Goal: Task Accomplishment & Management: Use online tool/utility

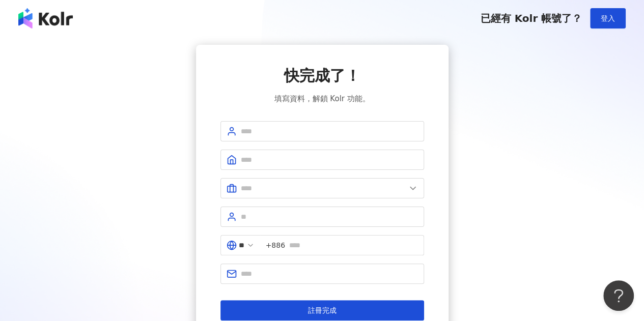
click at [610, 22] on span "登入" at bounding box center [607, 18] width 14 height 8
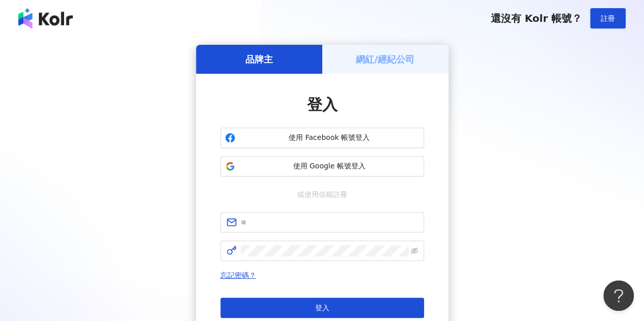
click at [382, 155] on div "使用 Facebook 帳號登入 使用 Google 帳號登入" at bounding box center [321, 152] width 203 height 49
click at [380, 158] on button "使用 Google 帳號登入" at bounding box center [321, 166] width 203 height 20
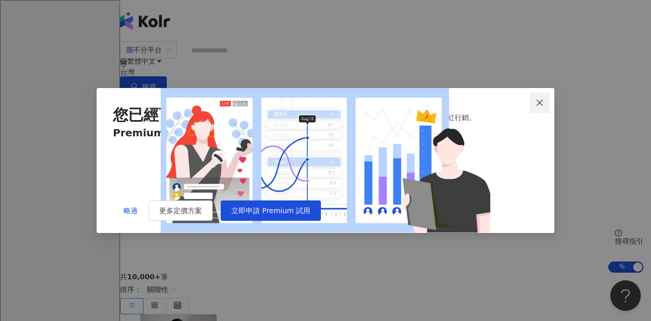
click at [543, 99] on icon "close" at bounding box center [540, 103] width 8 height 8
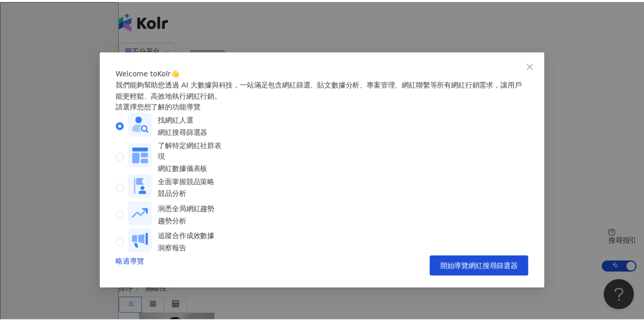
scroll to position [10, 0]
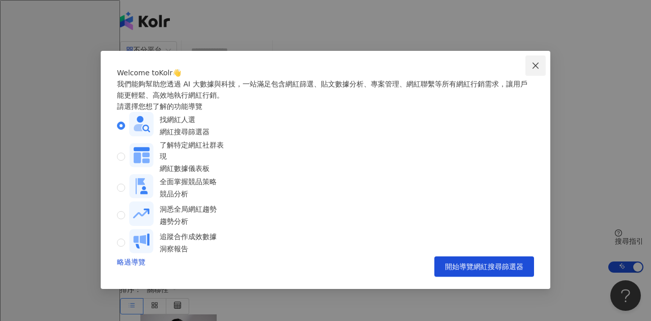
click at [533, 62] on icon "close" at bounding box center [536, 66] width 8 height 8
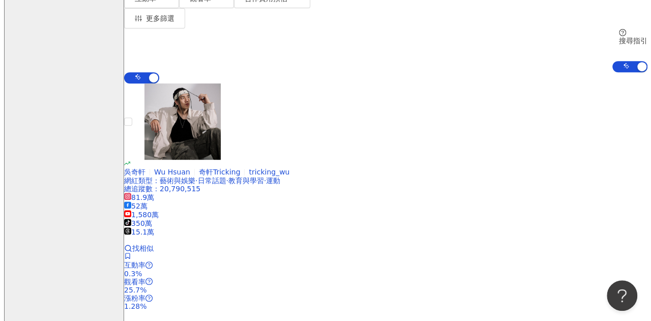
scroll to position [0, 0]
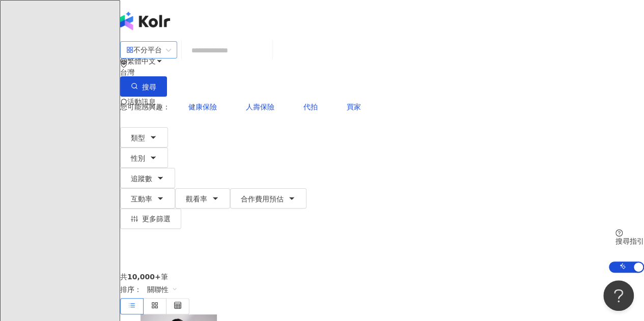
click at [171, 58] on span at bounding box center [148, 50] width 45 height 16
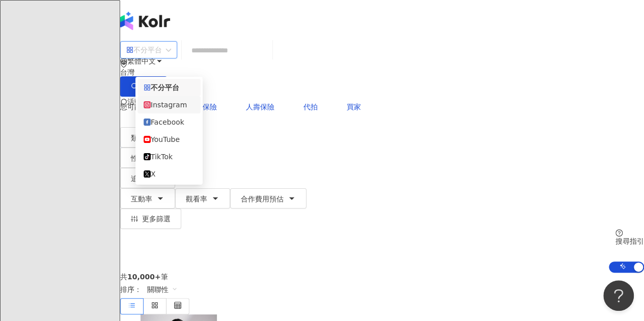
click at [261, 60] on input "search" at bounding box center [227, 50] width 82 height 19
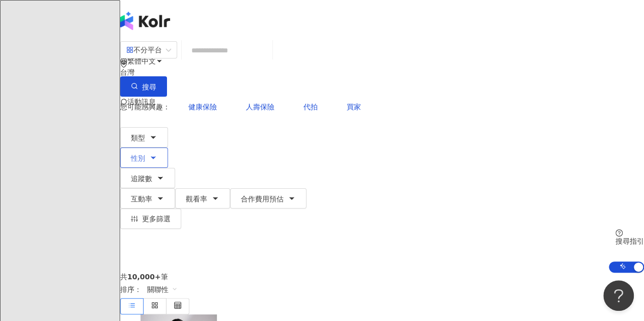
click at [168, 148] on button "性別" at bounding box center [144, 158] width 48 height 20
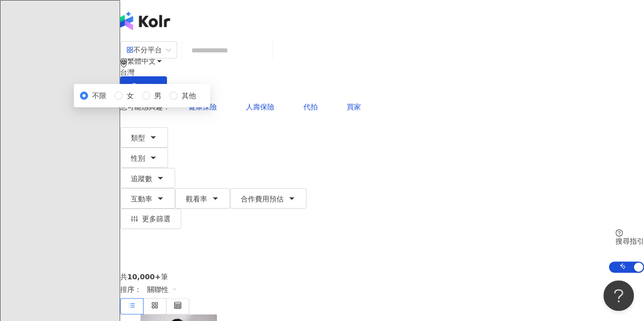
click at [268, 60] on input "search" at bounding box center [227, 50] width 82 height 19
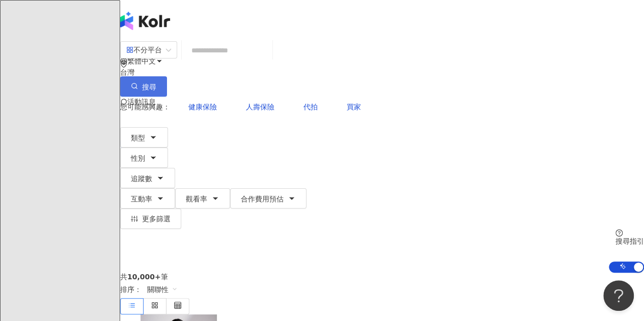
click at [156, 83] on span "搜尋" at bounding box center [149, 87] width 14 height 8
click at [170, 215] on span "更多篩選" at bounding box center [156, 219] width 28 height 8
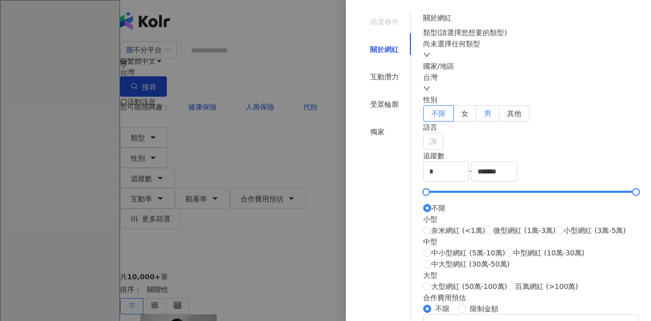
click at [500, 122] on label "男" at bounding box center [488, 113] width 23 height 16
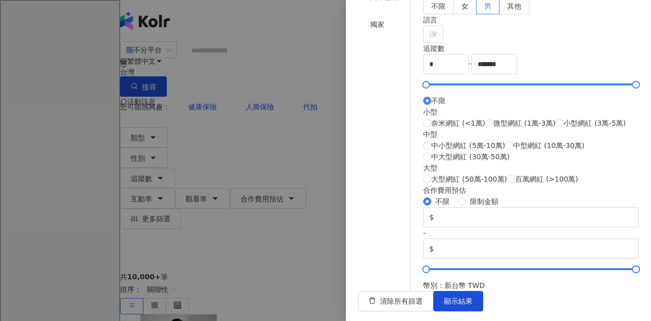
scroll to position [153, 0]
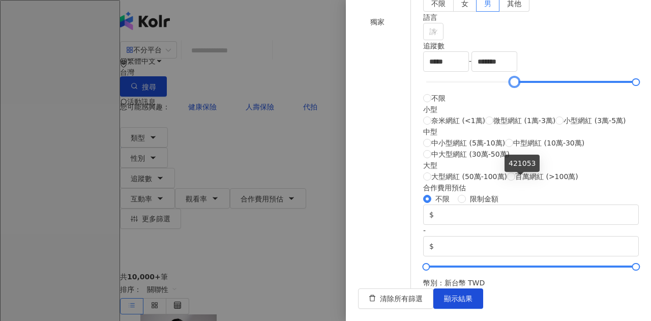
type input "*"
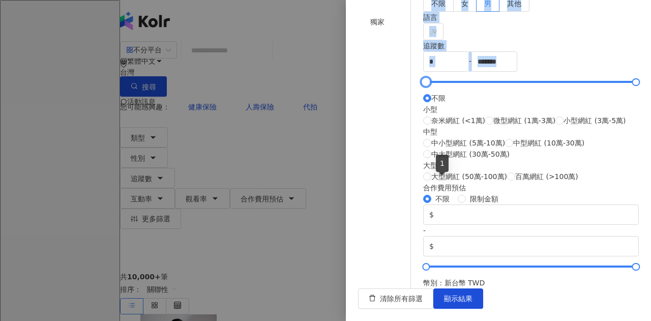
drag, startPoint x: 446, startPoint y: 180, endPoint x: 408, endPoint y: 176, distance: 37.9
click at [408, 176] on div "篩選條件 關於網紅 互動潛力 受眾輪廓 獨家 關於網紅 類型 ( 請選擇您想要的類型 ) 尚未選擇任何類型 國家/地區 台灣 性別 不限 女 男 其他 語言 …" at bounding box center [498, 95] width 281 height 386
click at [503, 51] on div "追蹤數" at bounding box center [531, 45] width 216 height 11
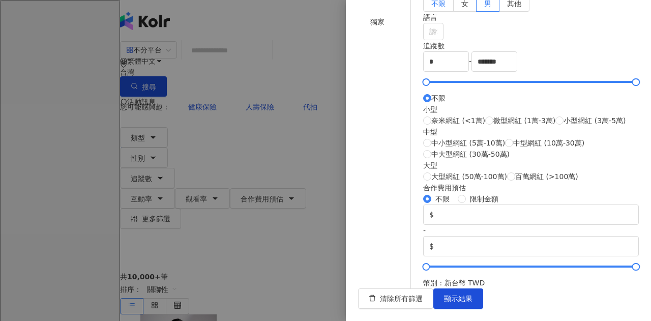
click at [446, 8] on span "不限" at bounding box center [438, 3] width 14 height 8
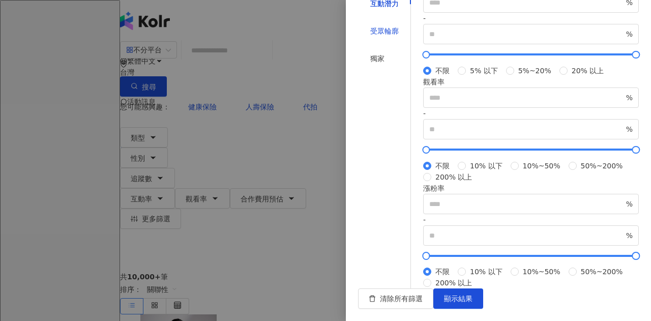
click at [384, 37] on div "受眾輪廓" at bounding box center [384, 30] width 28 height 11
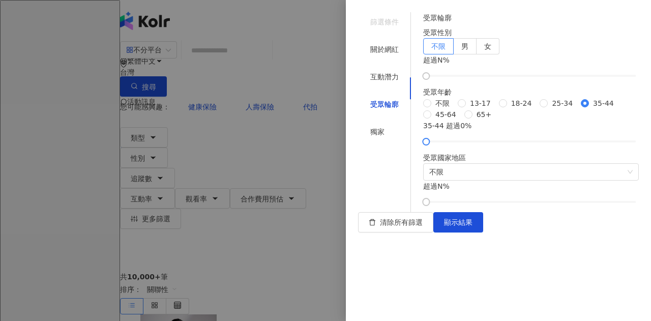
scroll to position [0, 0]
click at [469, 50] on span "男" at bounding box center [464, 46] width 7 height 8
drag, startPoint x: 444, startPoint y: 118, endPoint x: 554, endPoint y: 119, distance: 109.9
click at [554, 79] on div at bounding box center [552, 76] width 6 height 6
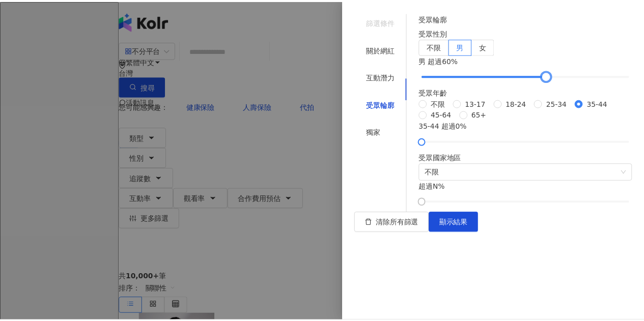
scroll to position [173, 0]
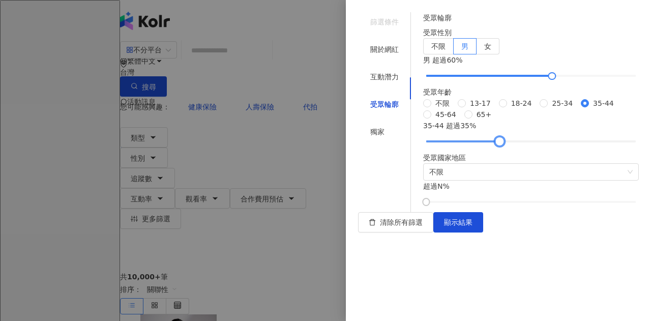
drag, startPoint x: 444, startPoint y: 160, endPoint x: 513, endPoint y: 160, distance: 69.2
click at [502, 144] on div at bounding box center [500, 142] width 6 height 6
click at [517, 144] on div at bounding box center [531, 141] width 210 height 6
click at [473, 226] on span "顯示結果" at bounding box center [458, 222] width 28 height 8
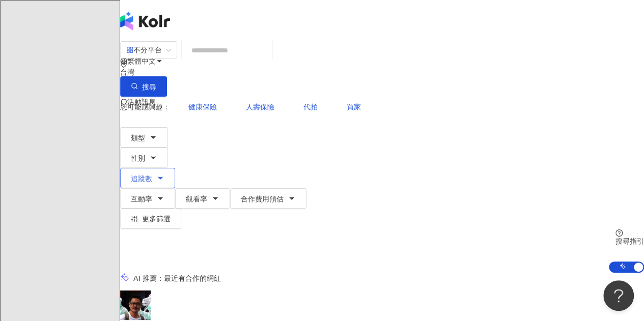
click at [175, 168] on button "追蹤數" at bounding box center [147, 178] width 55 height 20
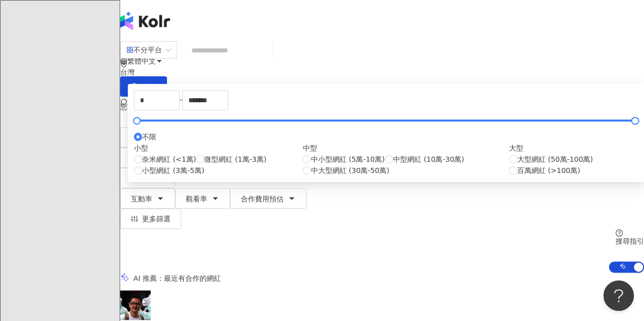
click at [377, 97] on div "您可能感興趣： 健康保險 人壽保險 代拍 買家" at bounding box center [381, 107] width 523 height 20
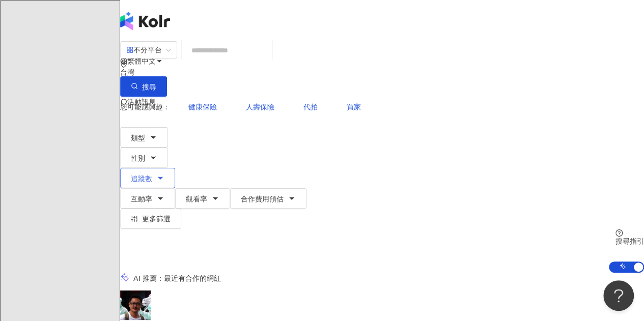
click at [175, 168] on button "追蹤數" at bounding box center [147, 178] width 55 height 20
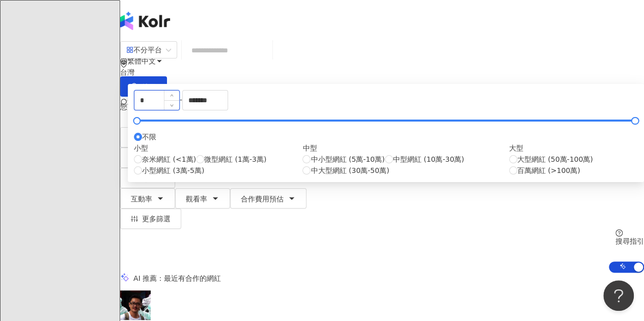
drag, startPoint x: 273, startPoint y: 157, endPoint x: 261, endPoint y: 155, distance: 11.4
type input "*"
type input "*****"
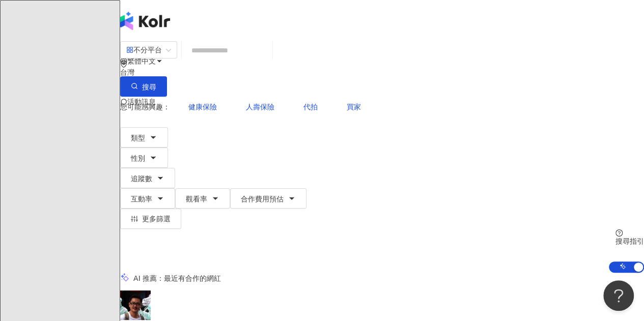
click at [403, 51] on div "不分平台 台灣 搜尋" at bounding box center [381, 69] width 523 height 56
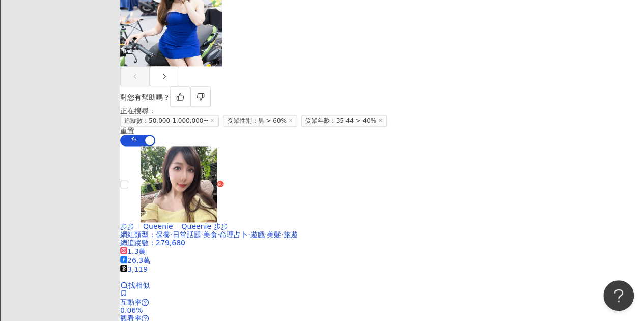
scroll to position [610, 0]
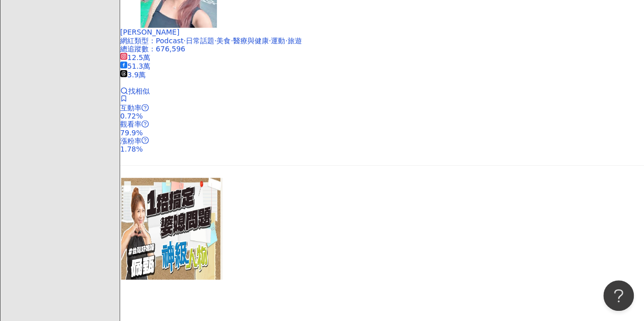
scroll to position [0, 0]
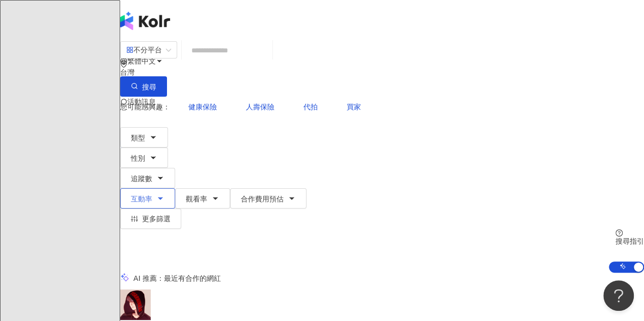
click at [175, 188] on button "互動率" at bounding box center [147, 198] width 55 height 20
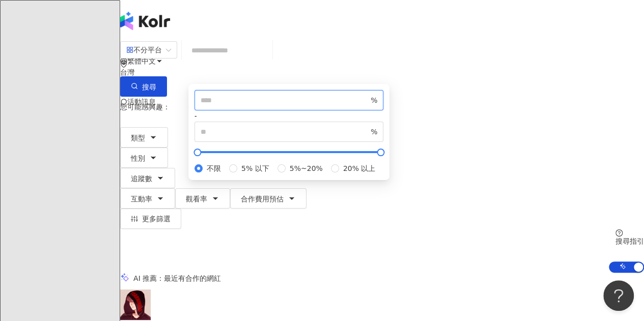
drag, startPoint x: 343, startPoint y: 160, endPoint x: 323, endPoint y: 160, distance: 20.3
click at [324, 106] on input "number" at bounding box center [284, 100] width 168 height 11
type input "*"
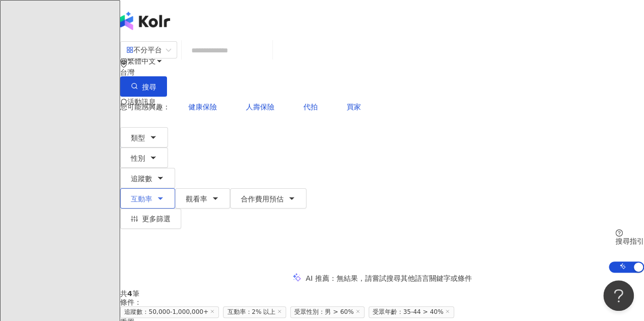
click at [175, 188] on button "互動率" at bounding box center [147, 198] width 55 height 20
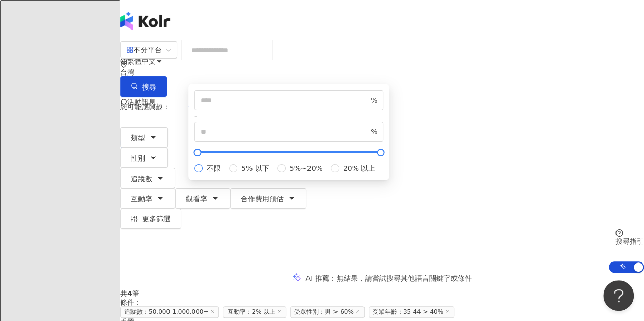
click at [225, 174] on span "不限" at bounding box center [213, 168] width 22 height 11
click at [254, 273] on div "AI 推薦 ： 無結果，請嘗試搜尋其他語言關鍵字或條件" at bounding box center [381, 278] width 523 height 11
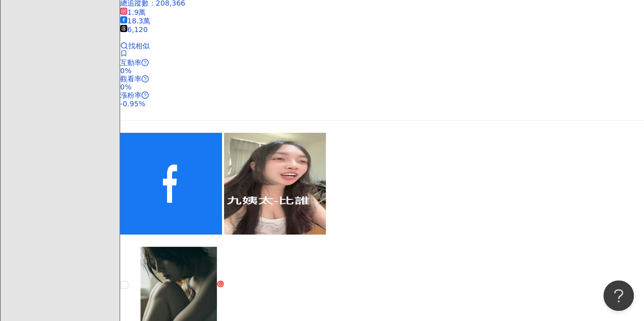
scroll to position [2055, 0]
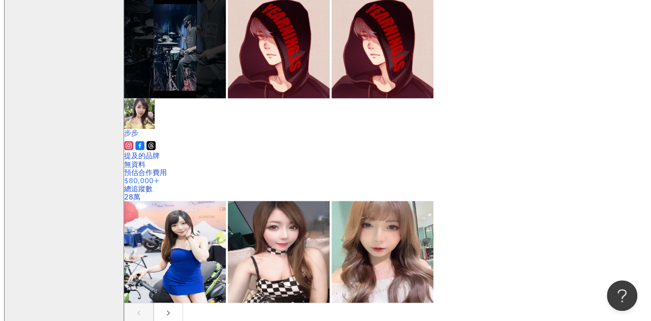
scroll to position [0, 0]
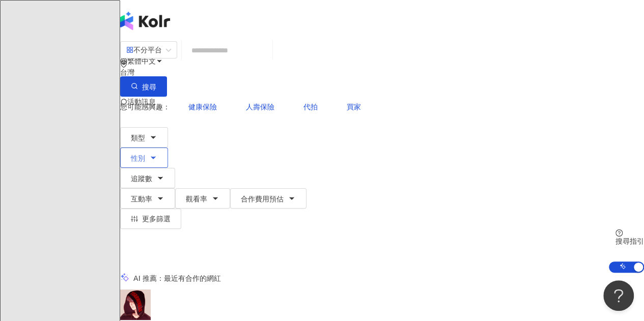
click at [168, 148] on button "性別" at bounding box center [144, 158] width 48 height 20
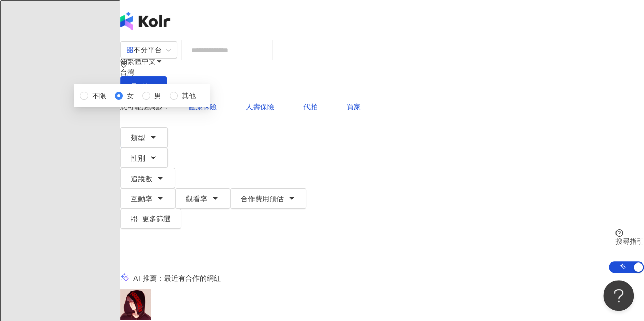
drag, startPoint x: 366, startPoint y: 139, endPoint x: 372, endPoint y: 140, distance: 5.7
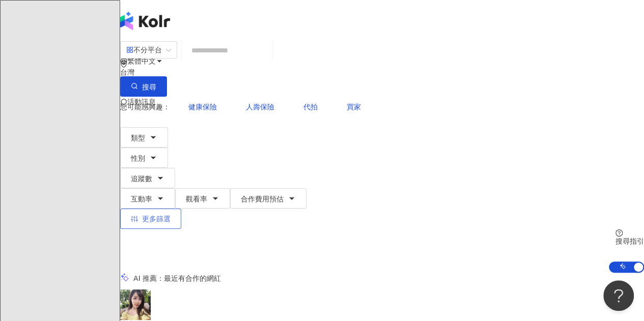
click at [170, 215] on span "更多篩選" at bounding box center [156, 219] width 28 height 8
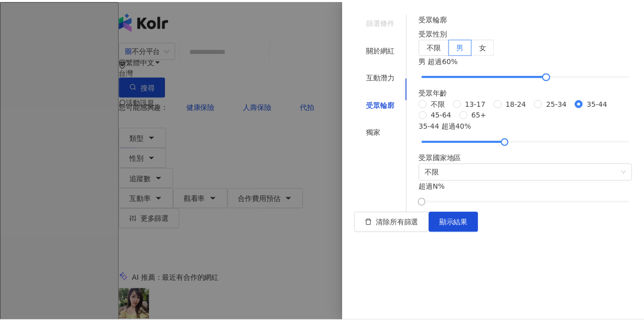
scroll to position [102, 0]
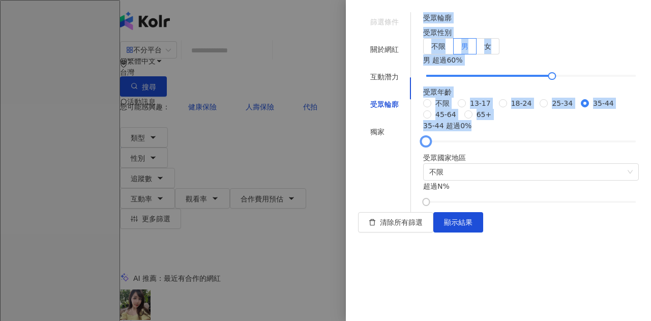
drag, startPoint x: 515, startPoint y: 234, endPoint x: 405, endPoint y: 234, distance: 109.9
click at [405, 212] on div "篩選條件 關於網紅 互動潛力 受眾輪廓 獨家 關於網紅 類型 ( 請選擇您想要的類型 ) 尚未選擇任何類型 國家/地區 台灣 性別 不限 女 男 其他 語言 …" at bounding box center [498, 112] width 281 height 200
click at [541, 120] on div "不限 13-17 18-24 25-34 35-44 45-64 65+" at bounding box center [531, 109] width 216 height 22
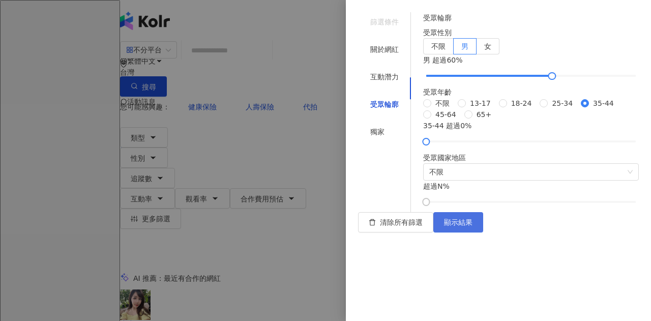
click at [473, 226] on span "顯示結果" at bounding box center [458, 222] width 28 height 8
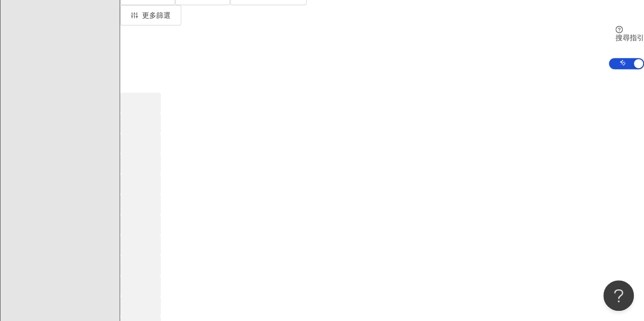
scroll to position [206, 0]
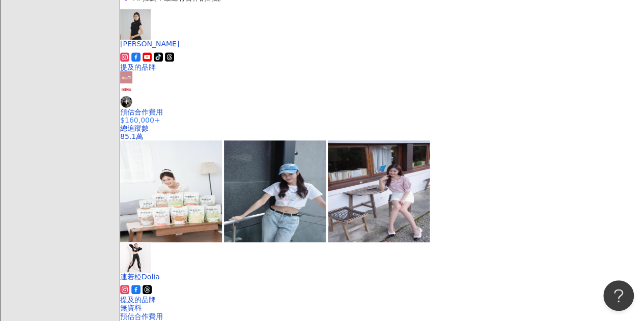
scroll to position [359, 0]
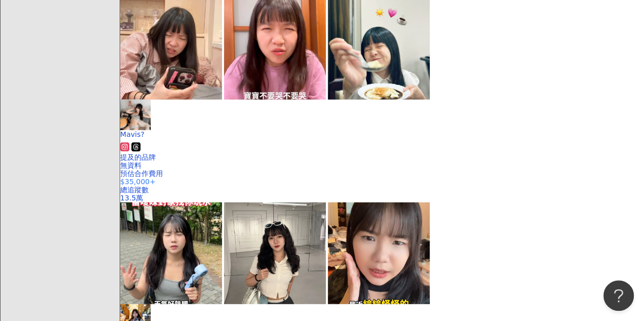
scroll to position [1221, 0]
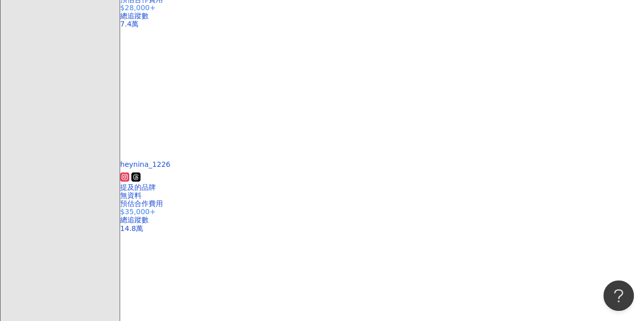
scroll to position [1882, 0]
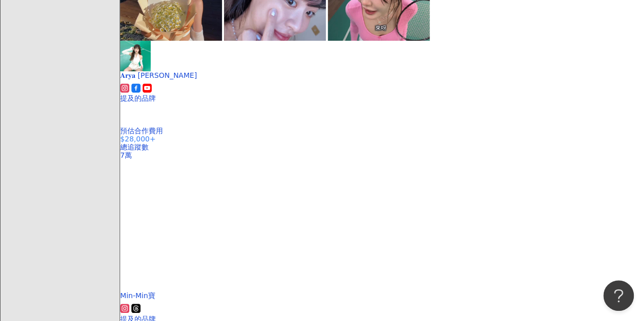
scroll to position [2188, 0]
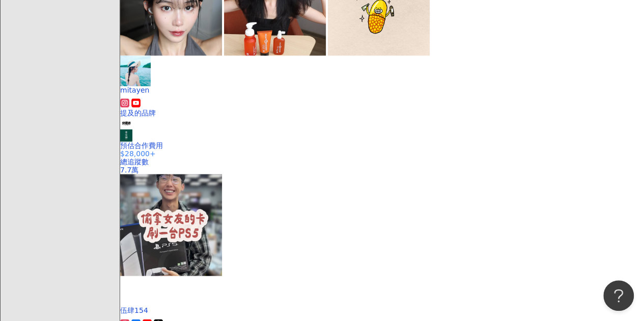
scroll to position [653, 0]
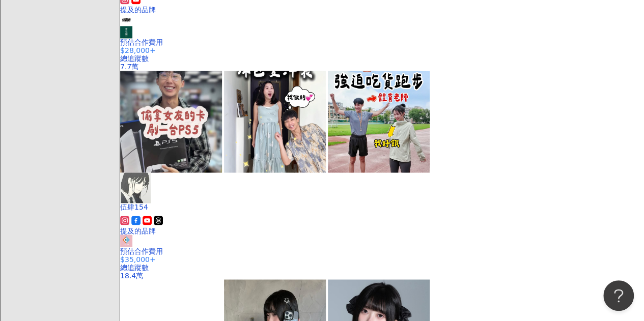
scroll to position [907, 0]
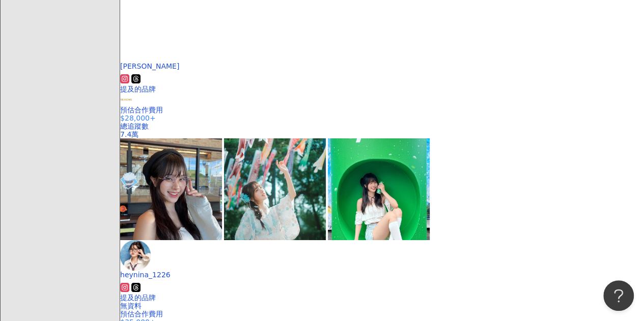
scroll to position [2230, 0]
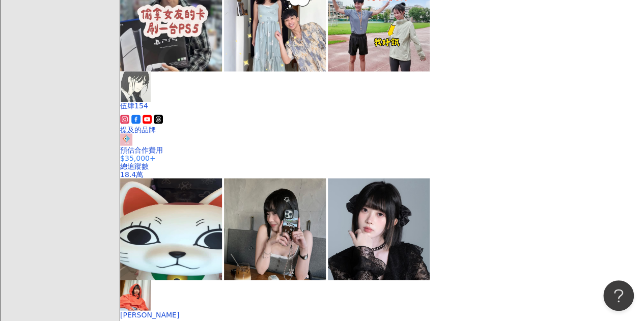
scroll to position [2293, 0]
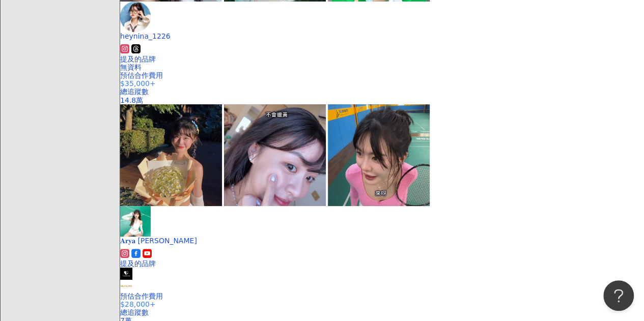
scroll to position [2086, 0]
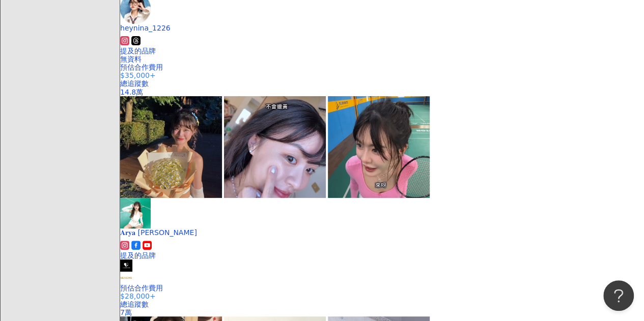
scroll to position [1984, 0]
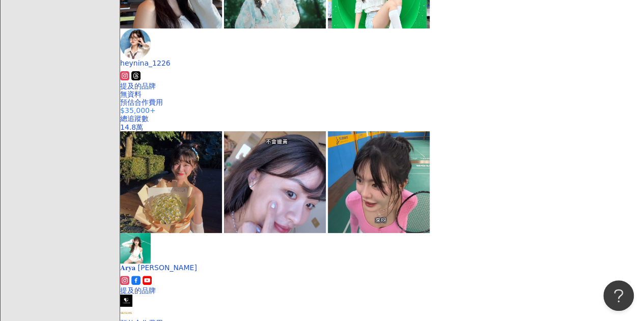
scroll to position [2035, 0]
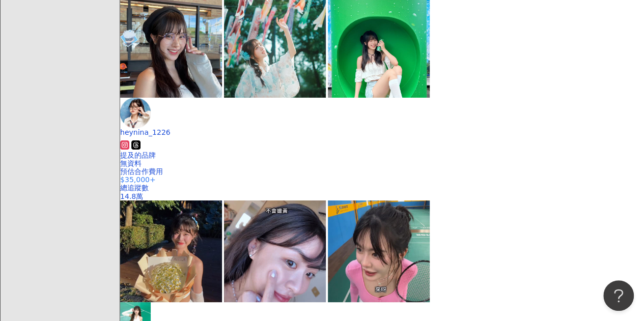
scroll to position [2051, 0]
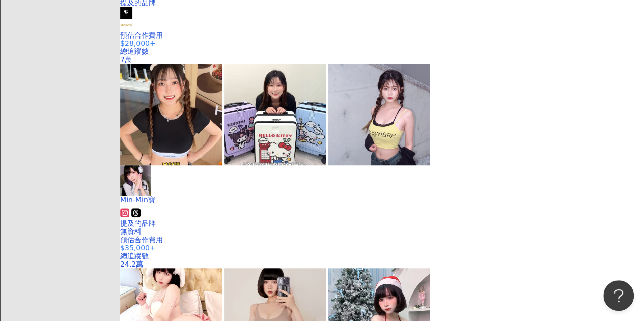
scroll to position [2206, 0]
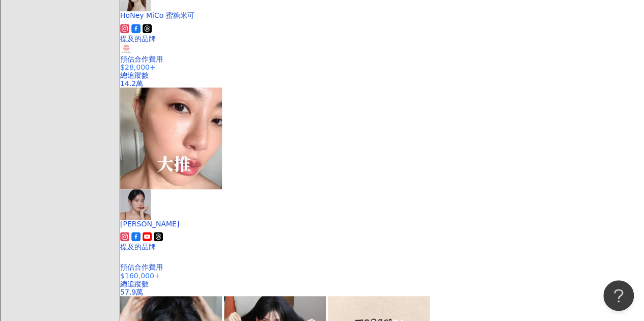
scroll to position [254, 0]
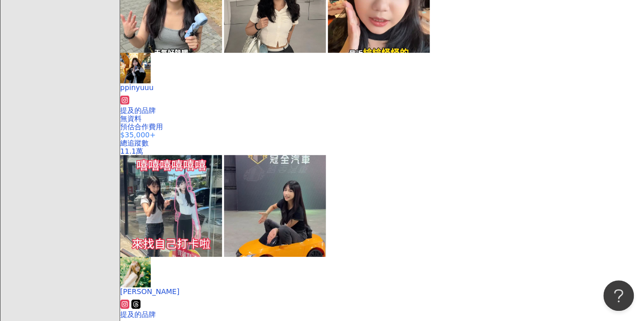
scroll to position [1475, 0]
